Goal: Information Seeking & Learning: Learn about a topic

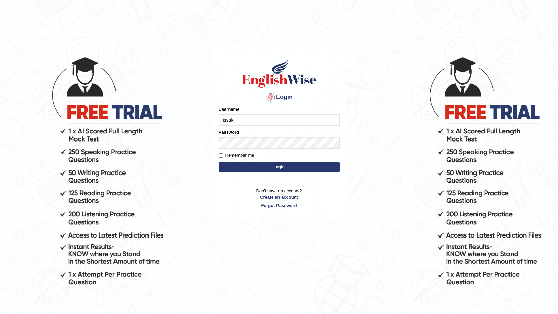
type input "issak"
click at [219, 162] on button "Login" at bounding box center [279, 167] width 121 height 10
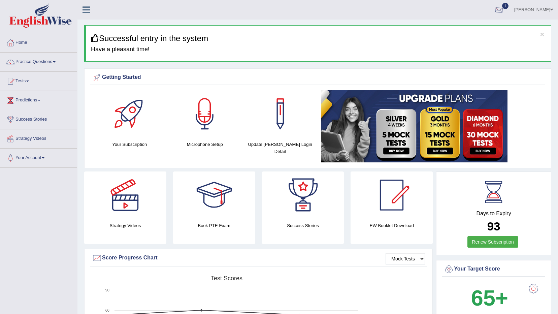
click at [504, 7] on div at bounding box center [499, 10] width 10 height 10
click at [472, 47] on strong "See All Alerts" at bounding box center [457, 47] width 30 height 5
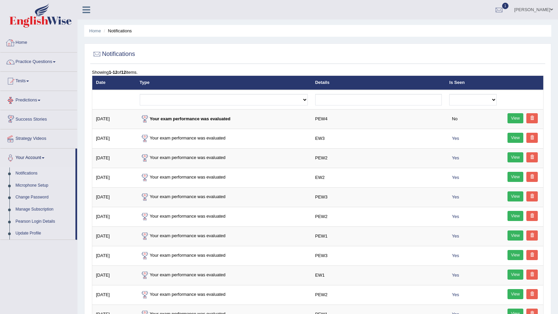
click at [27, 78] on link "Tests" at bounding box center [38, 80] width 77 height 17
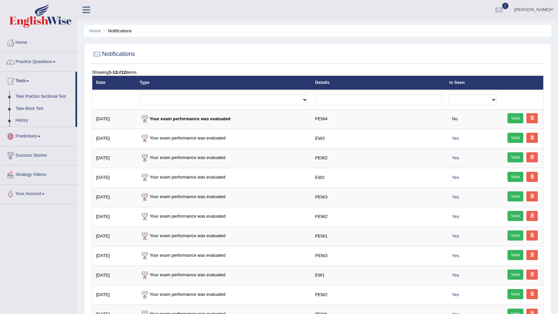
click at [40, 109] on link "Take Mock Test" at bounding box center [43, 109] width 63 height 12
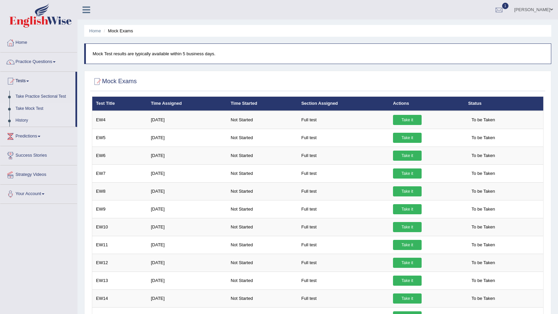
click at [26, 118] on link "History" at bounding box center [43, 121] width 63 height 12
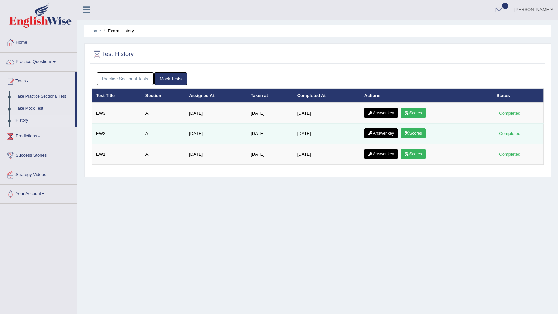
click at [418, 130] on link "Scores" at bounding box center [413, 133] width 25 height 10
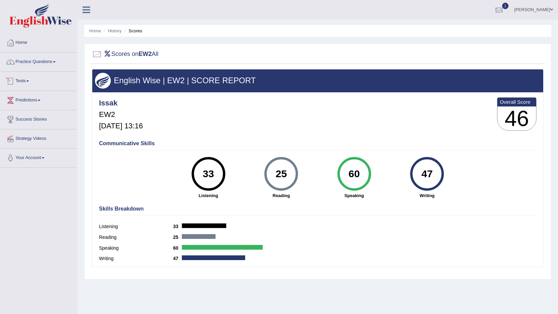
click at [46, 66] on link "Practice Questions" at bounding box center [38, 61] width 77 height 17
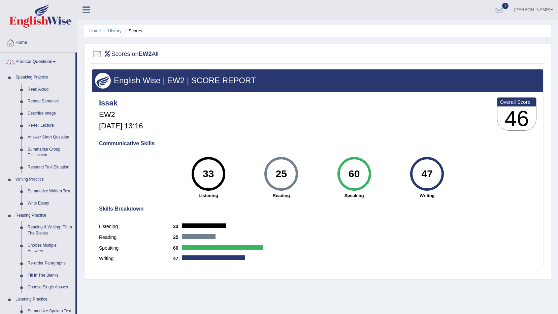
click at [117, 30] on link "History" at bounding box center [114, 30] width 13 height 5
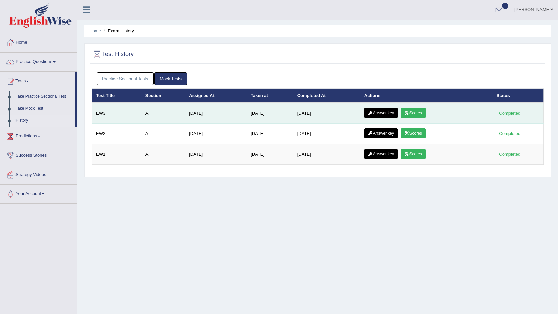
click at [420, 110] on link "Scores" at bounding box center [413, 113] width 25 height 10
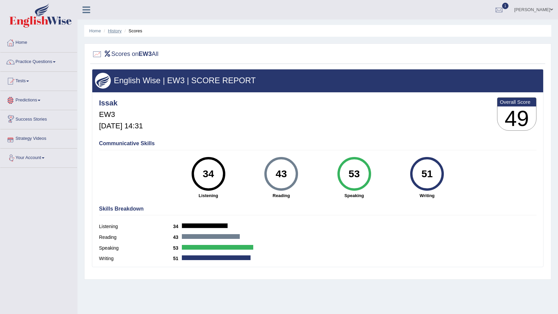
click at [114, 31] on link "History" at bounding box center [114, 30] width 13 height 5
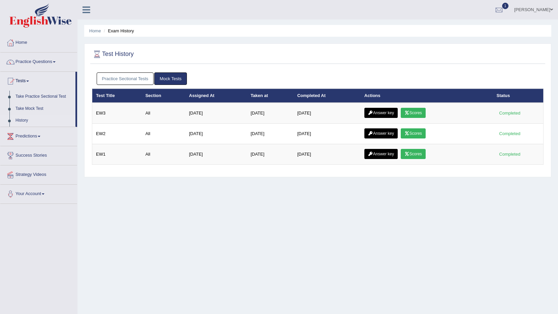
click at [412, 136] on link "Scores" at bounding box center [413, 133] width 25 height 10
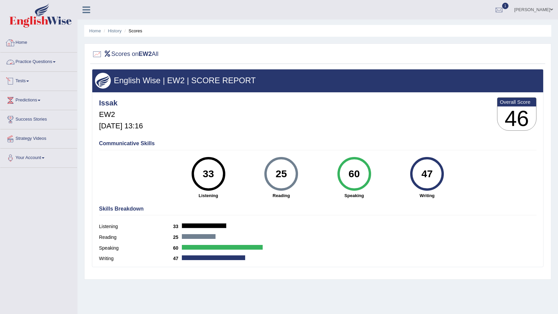
click at [19, 42] on link "Home" at bounding box center [38, 41] width 77 height 17
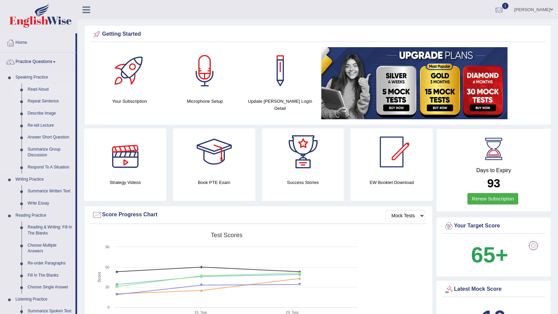
click at [29, 88] on link "Read Aloud" at bounding box center [50, 90] width 51 height 12
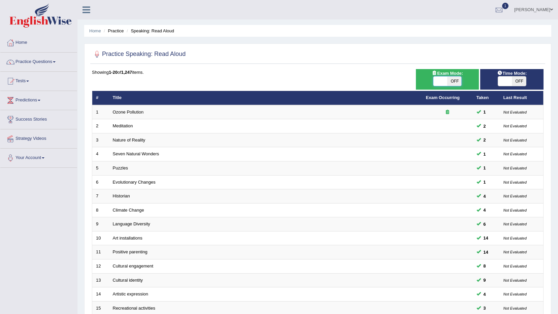
click at [434, 82] on span at bounding box center [441, 80] width 14 height 9
checkbox input "true"
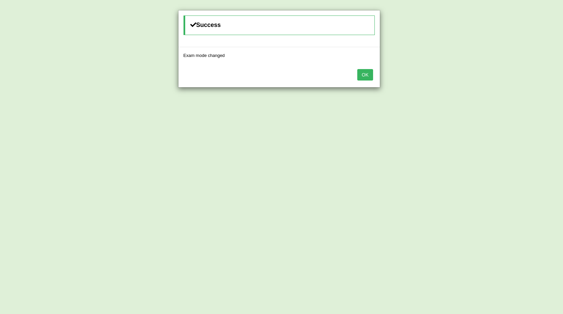
click at [373, 76] on button "OK" at bounding box center [364, 74] width 15 height 11
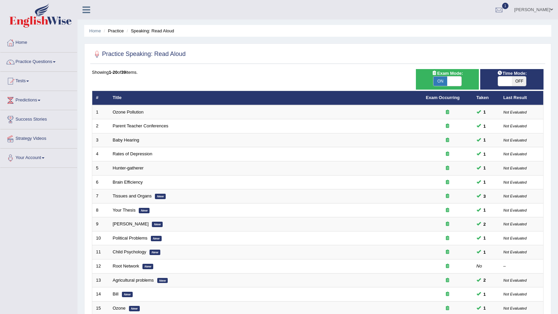
click at [514, 82] on span "OFF" at bounding box center [519, 80] width 14 height 9
checkbox input "true"
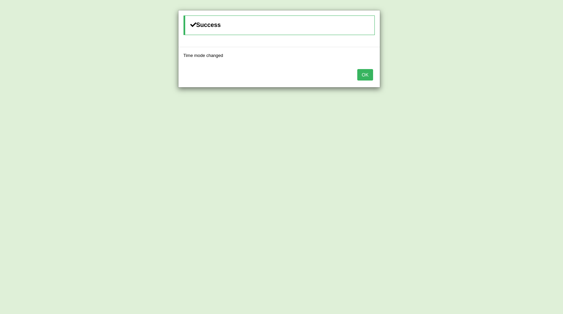
click at [369, 75] on button "OK" at bounding box center [364, 74] width 15 height 11
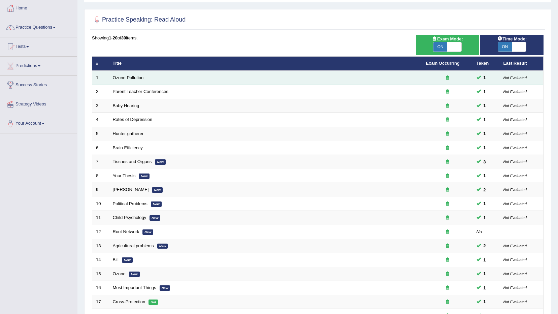
scroll to position [132, 0]
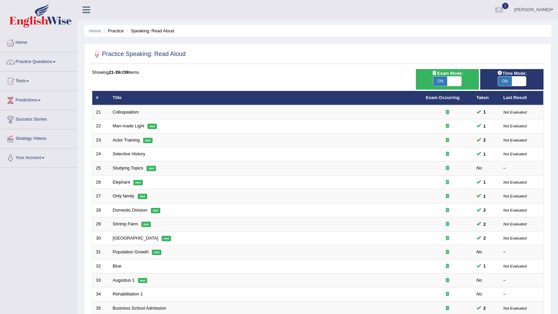
click at [441, 79] on span "ON" at bounding box center [441, 80] width 14 height 9
checkbox input "false"
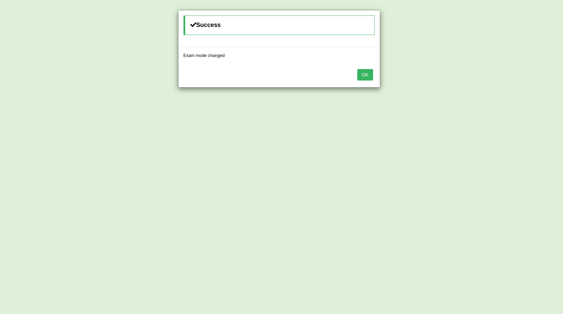
click at [363, 73] on button "OK" at bounding box center [364, 74] width 15 height 11
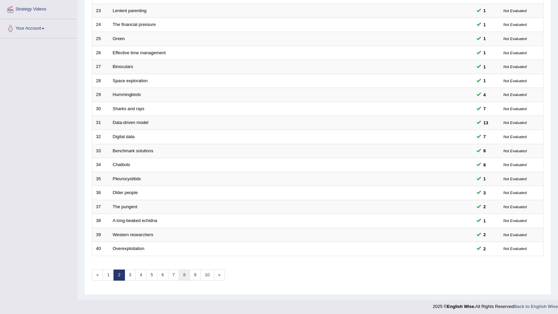
click at [182, 272] on link "8" at bounding box center [184, 274] width 11 height 11
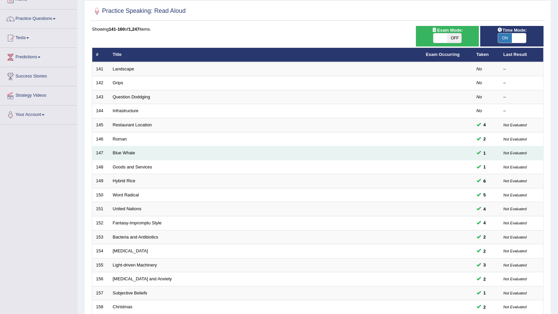
scroll to position [132, 0]
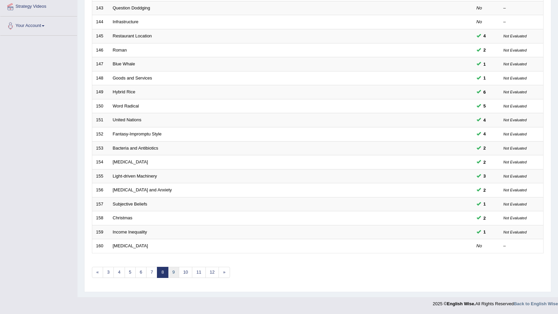
click at [173, 273] on link "9" at bounding box center [173, 272] width 11 height 11
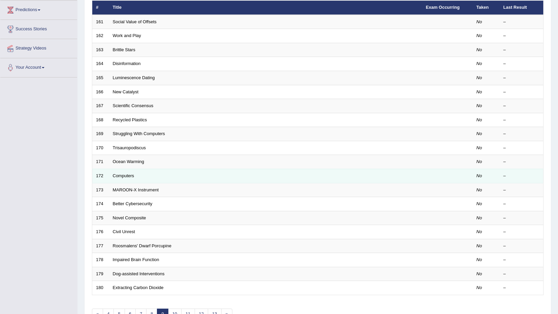
scroll to position [132, 0]
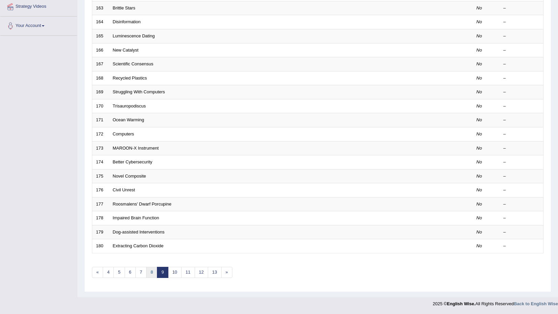
click at [154, 275] on link "8" at bounding box center [151, 272] width 11 height 11
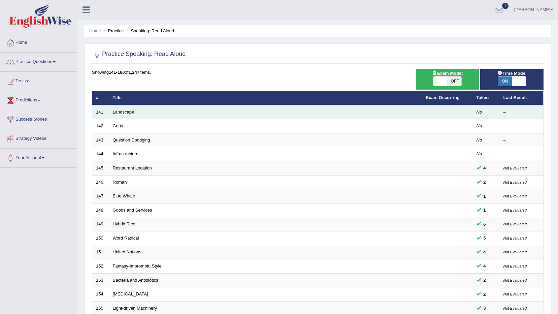
click at [126, 112] on link "Landscape" at bounding box center [124, 111] width 22 height 5
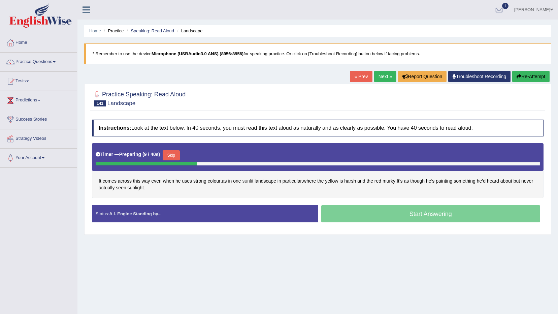
click at [251, 180] on span "sunlit" at bounding box center [248, 181] width 11 height 7
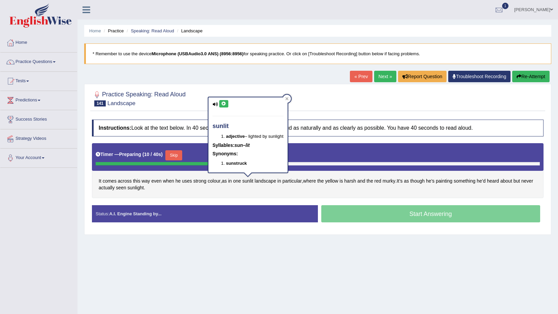
click at [226, 105] on icon at bounding box center [223, 104] width 5 height 4
click at [273, 189] on div "It comes across this way even when he uses strong colour , as in one sunlit lan…" at bounding box center [318, 170] width 452 height 55
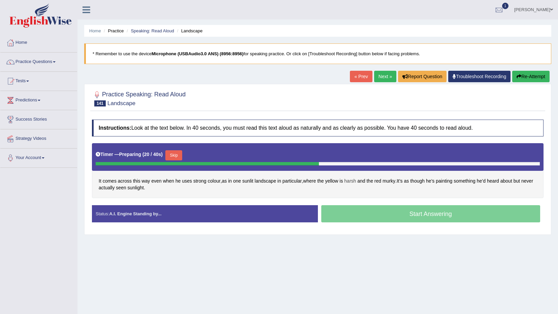
click at [353, 182] on span "harsh" at bounding box center [350, 181] width 12 height 7
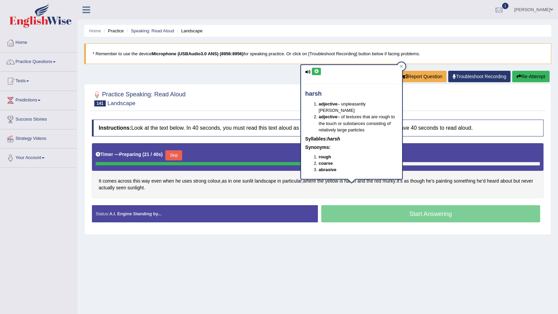
click at [319, 73] on icon at bounding box center [316, 71] width 5 height 4
click at [391, 182] on span "murky" at bounding box center [389, 181] width 13 height 7
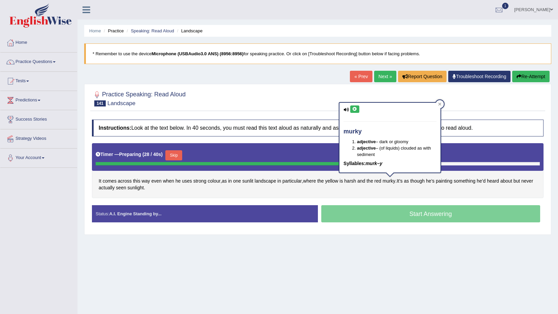
click at [355, 112] on button at bounding box center [354, 108] width 9 height 7
click at [322, 190] on div "It comes across this way even when he uses strong colour , as in one sunlit lan…" at bounding box center [318, 170] width 452 height 55
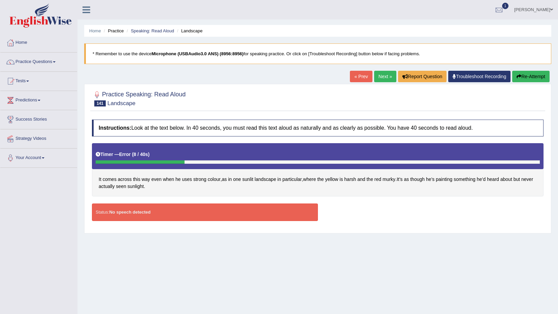
click at [366, 74] on link "« Prev" at bounding box center [361, 76] width 22 height 11
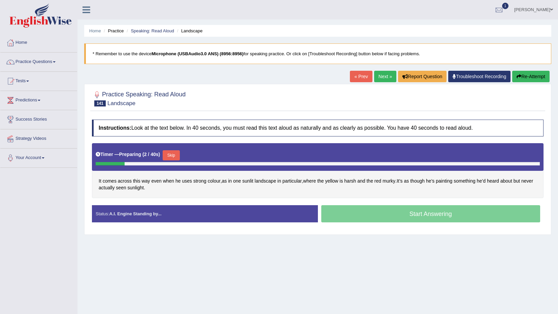
click at [170, 154] on button "Skip" at bounding box center [171, 155] width 17 height 10
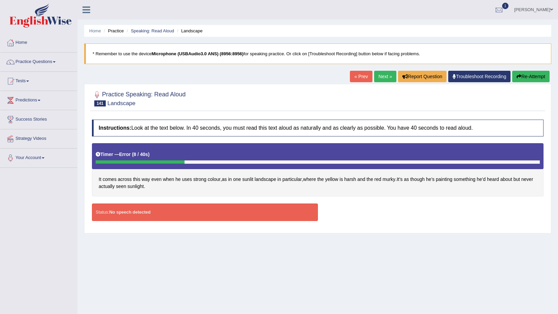
click at [188, 212] on div "Status: No speech detected" at bounding box center [205, 211] width 226 height 17
click at [117, 210] on strong "No speech detected" at bounding box center [129, 212] width 41 height 5
drag, startPoint x: 129, startPoint y: 208, endPoint x: 134, endPoint y: 207, distance: 4.4
click at [130, 209] on div "Status: No speech detected" at bounding box center [205, 211] width 226 height 17
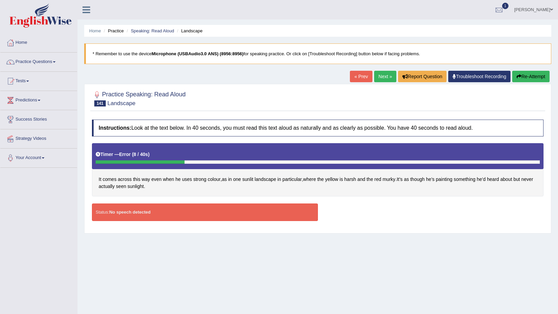
click at [134, 207] on div "Status: No speech detected" at bounding box center [205, 211] width 226 height 17
click at [135, 209] on div "Status: No speech detected" at bounding box center [205, 211] width 226 height 17
click at [472, 74] on link "Troubleshoot Recording" at bounding box center [479, 76] width 62 height 11
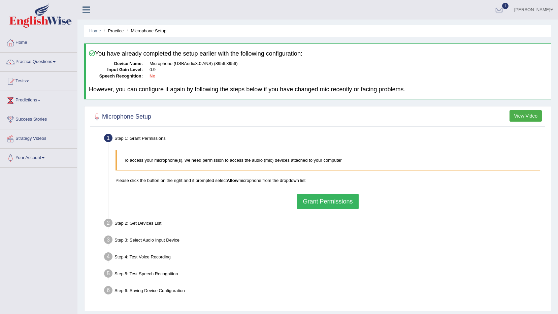
click at [344, 202] on button "Grant Permissions" at bounding box center [327, 201] width 61 height 15
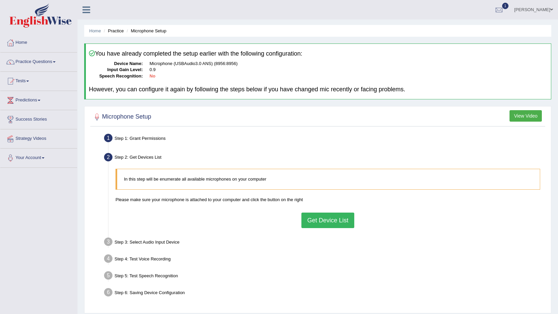
click at [337, 219] on button "Get Device List" at bounding box center [327, 220] width 53 height 15
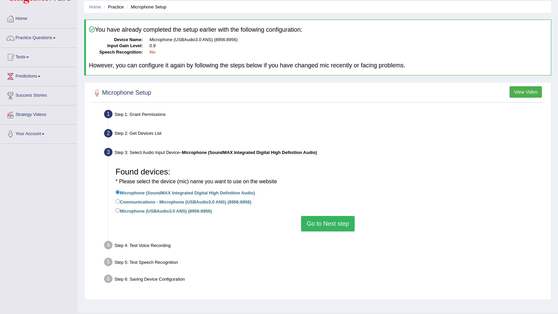
scroll to position [34, 0]
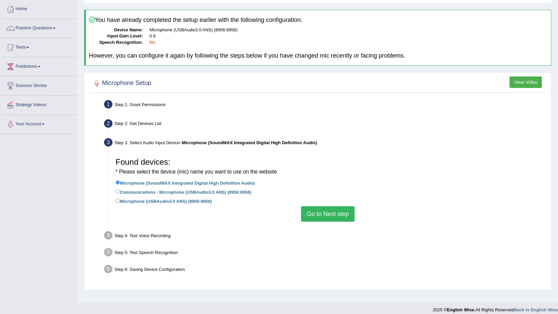
click at [339, 219] on button "Go to Next step" at bounding box center [328, 213] width 54 height 15
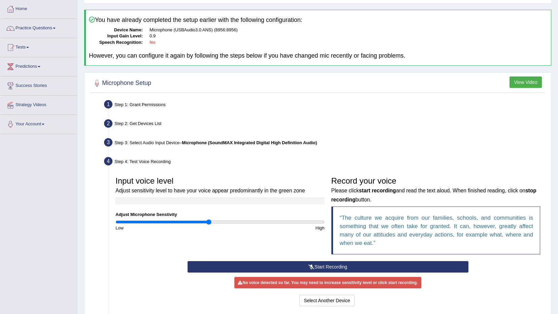
click at [330, 261] on button "Start Recording" at bounding box center [328, 266] width 281 height 11
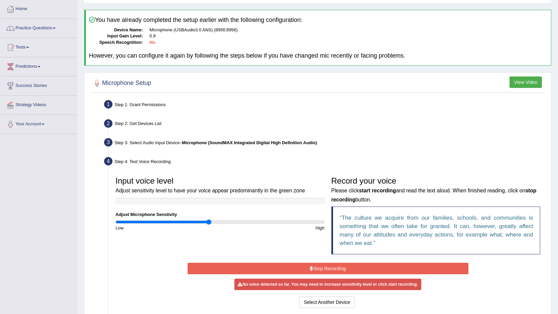
click at [328, 266] on button "Stop Recording" at bounding box center [328, 268] width 281 height 11
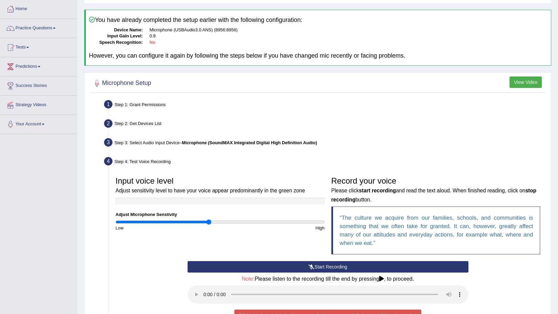
click at [287, 264] on button "Start Recording" at bounding box center [328, 266] width 281 height 11
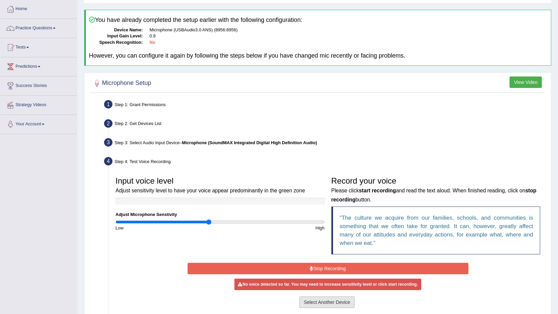
click at [317, 300] on button "Select Another Device" at bounding box center [326, 301] width 55 height 11
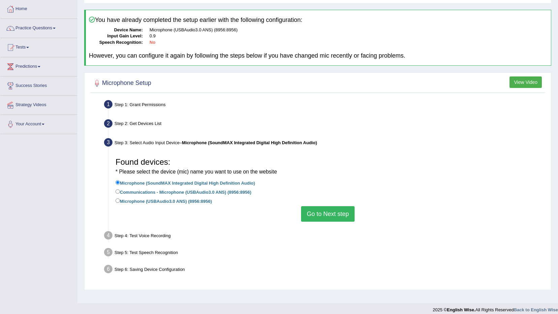
click at [119, 195] on label "Communications - Microphone (USBAudio3.0 ANS) (8956:8956)" at bounding box center [184, 191] width 136 height 7
click at [119, 194] on input "Communications - Microphone (USBAudio3.0 ANS) (8956:8956)" at bounding box center [118, 191] width 4 height 4
radio input "true"
click at [342, 215] on button "Go to Next step" at bounding box center [328, 213] width 54 height 15
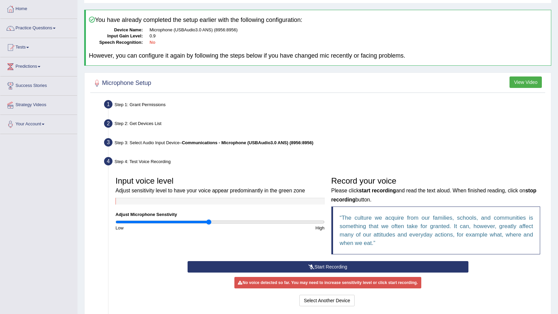
click at [321, 262] on button "Start Recording" at bounding box center [328, 266] width 281 height 11
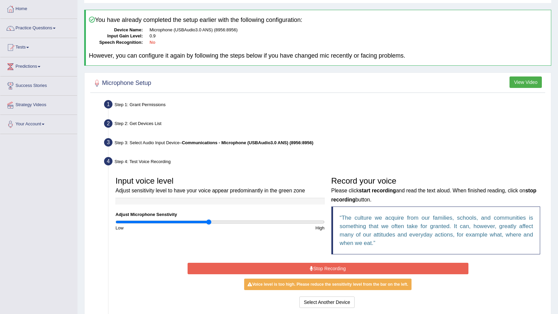
click at [306, 265] on button "Stop Recording" at bounding box center [328, 268] width 281 height 11
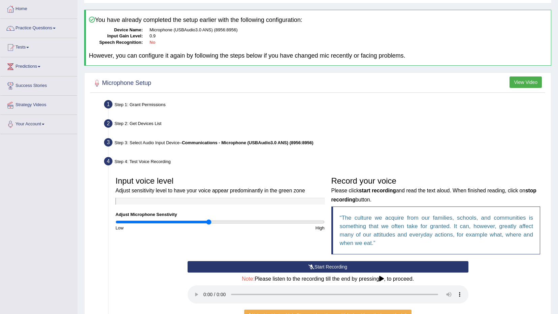
click at [321, 268] on button "Start Recording" at bounding box center [328, 266] width 281 height 11
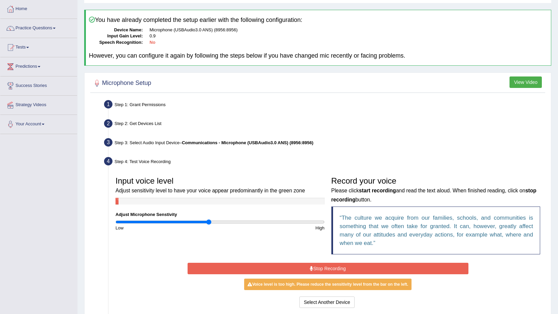
click at [321, 268] on button "Stop Recording" at bounding box center [328, 268] width 281 height 11
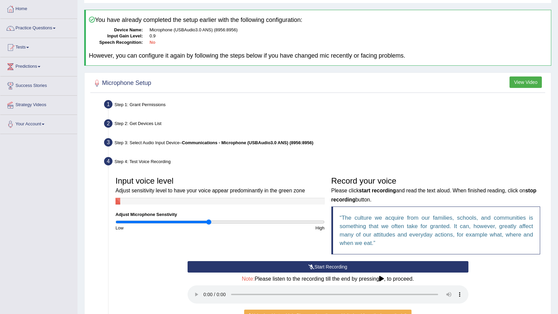
click at [323, 266] on button "Start Recording" at bounding box center [328, 266] width 281 height 11
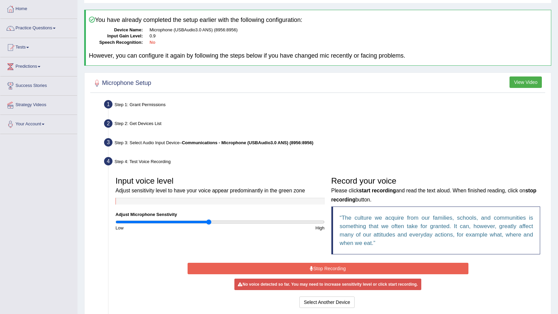
click at [323, 266] on button "Stop Recording" at bounding box center [328, 268] width 281 height 11
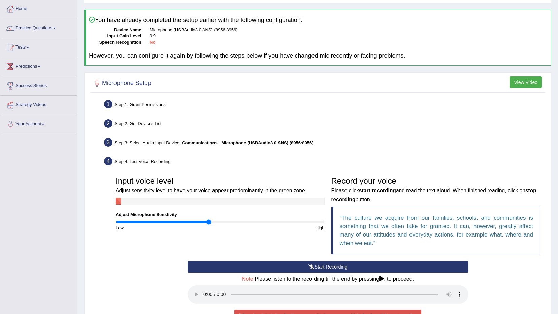
click at [323, 266] on button "Start Recording" at bounding box center [328, 266] width 281 height 11
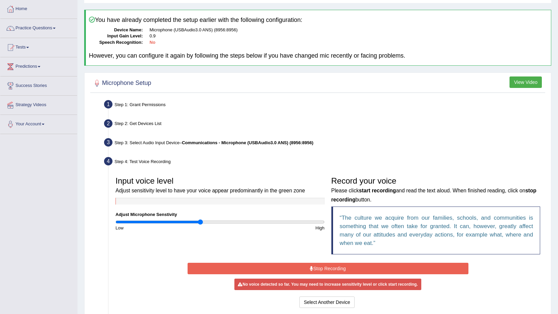
click at [200, 219] on input "range" at bounding box center [220, 221] width 209 height 5
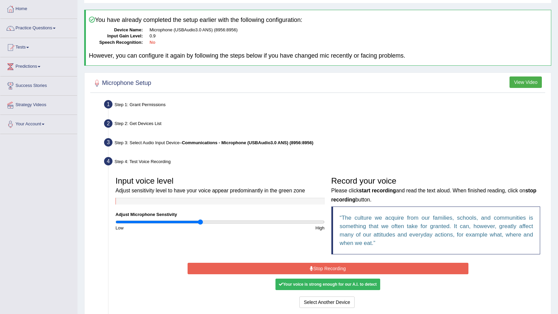
click at [332, 269] on button "Stop Recording" at bounding box center [328, 268] width 281 height 11
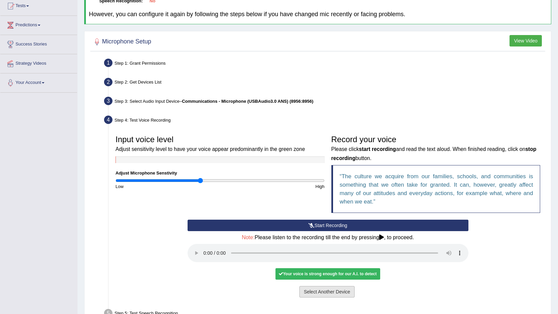
scroll to position [134, 0]
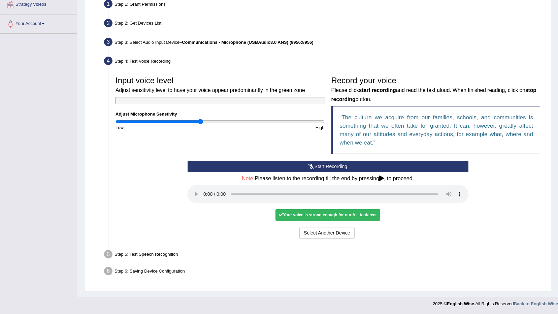
click at [353, 218] on div "Your voice is strong enough for our A.I. to detect" at bounding box center [328, 214] width 104 height 11
click at [329, 161] on button "Start Recording" at bounding box center [328, 166] width 281 height 11
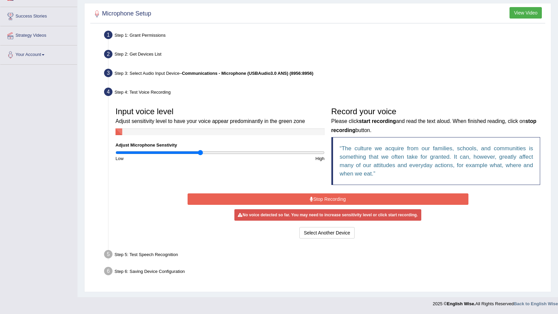
scroll to position [103, 0]
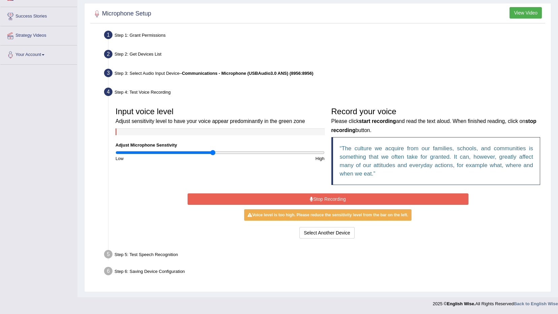
click at [214, 154] on input "range" at bounding box center [220, 152] width 209 height 5
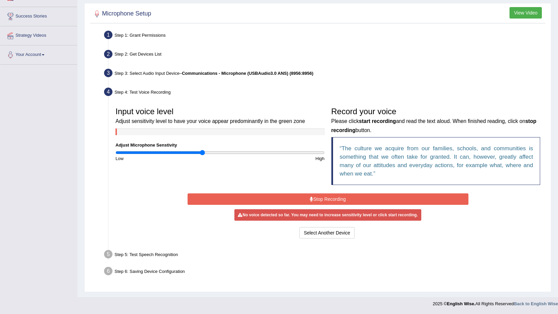
click at [203, 152] on input "range" at bounding box center [220, 152] width 209 height 5
click at [197, 152] on input "range" at bounding box center [220, 152] width 209 height 5
click at [182, 149] on div "Input voice level Adjust sensitivity level to have your voice appear predominan…" at bounding box center [220, 133] width 216 height 58
click at [184, 151] on input "range" at bounding box center [220, 152] width 209 height 5
click at [192, 150] on input "range" at bounding box center [220, 152] width 209 height 5
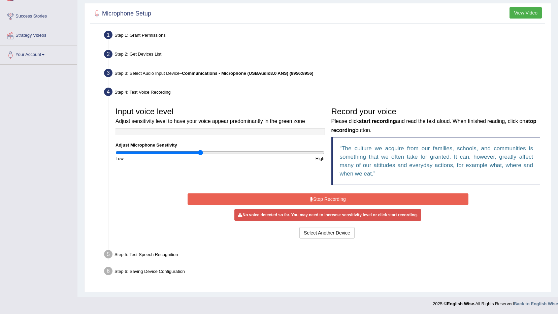
type input "0.82"
click at [201, 150] on input "range" at bounding box center [220, 152] width 209 height 5
click at [340, 196] on button "Stop Recording" at bounding box center [328, 198] width 281 height 11
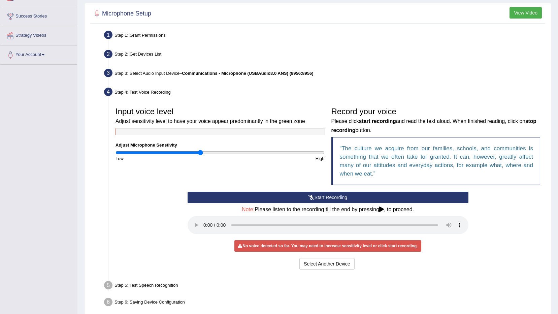
click at [340, 196] on button "Start Recording" at bounding box center [328, 197] width 281 height 11
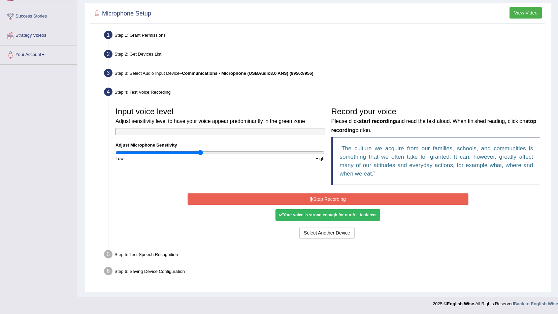
click at [326, 196] on button "Stop Recording" at bounding box center [328, 198] width 281 height 11
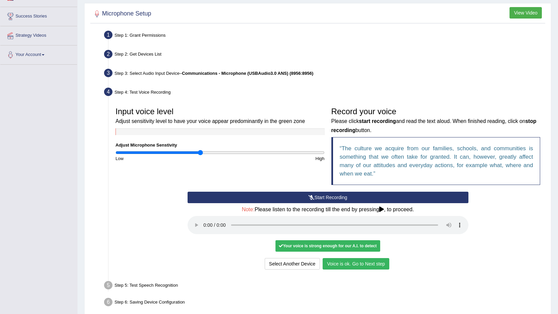
click at [339, 262] on button "Voice is ok. Go to Next step" at bounding box center [356, 263] width 67 height 11
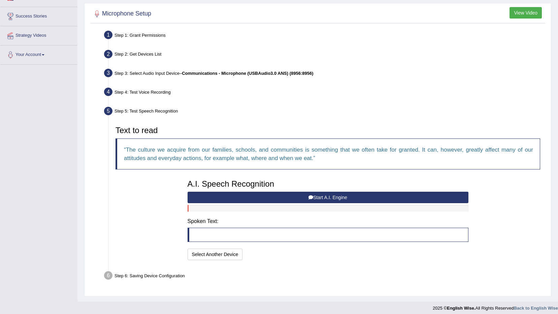
click at [320, 198] on button "Start A.I. Engine" at bounding box center [328, 197] width 281 height 11
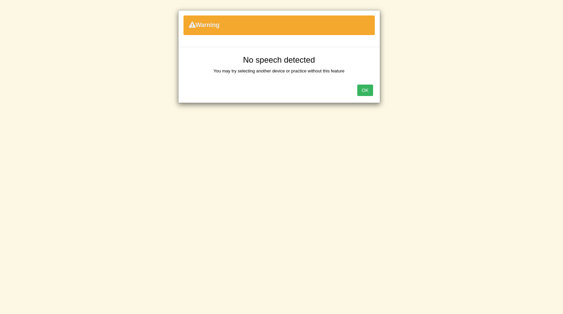
click at [368, 95] on button "OK" at bounding box center [364, 90] width 15 height 11
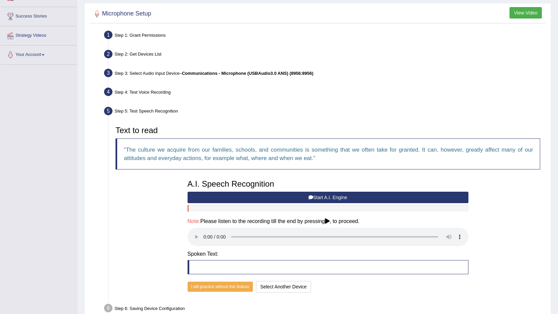
click at [294, 199] on button "Start A.I. Engine" at bounding box center [328, 197] width 281 height 11
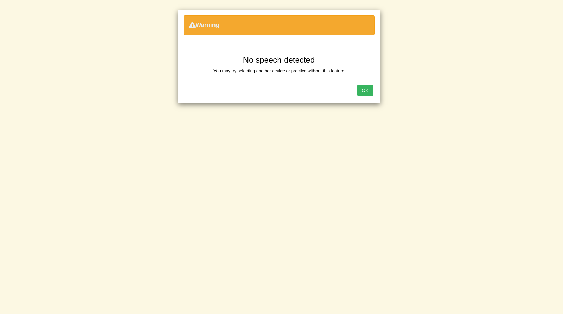
click at [366, 88] on button "OK" at bounding box center [364, 90] width 15 height 11
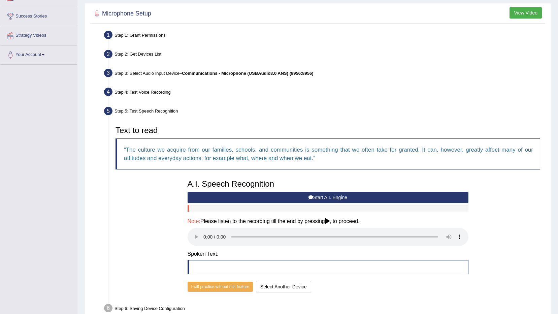
click at [309, 197] on icon at bounding box center [311, 197] width 5 height 5
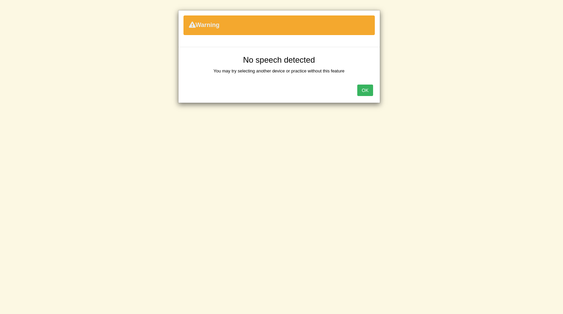
click at [366, 90] on button "OK" at bounding box center [364, 90] width 15 height 11
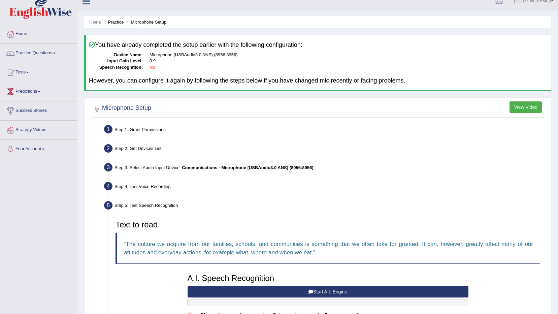
scroll to position [0, 0]
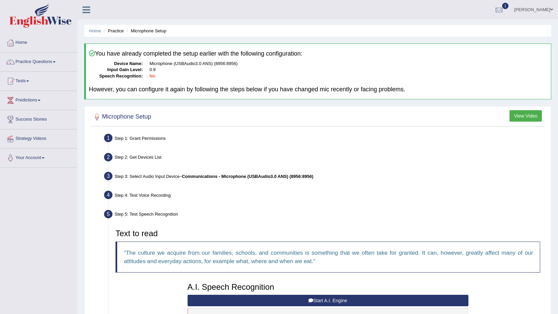
click at [540, 8] on link "[PERSON_NAME]" at bounding box center [533, 9] width 49 height 18
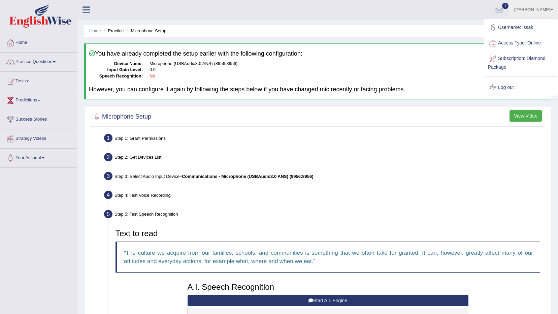
click at [500, 86] on link "Log out" at bounding box center [521, 87] width 73 height 15
